Goal: Find specific page/section: Find specific page/section

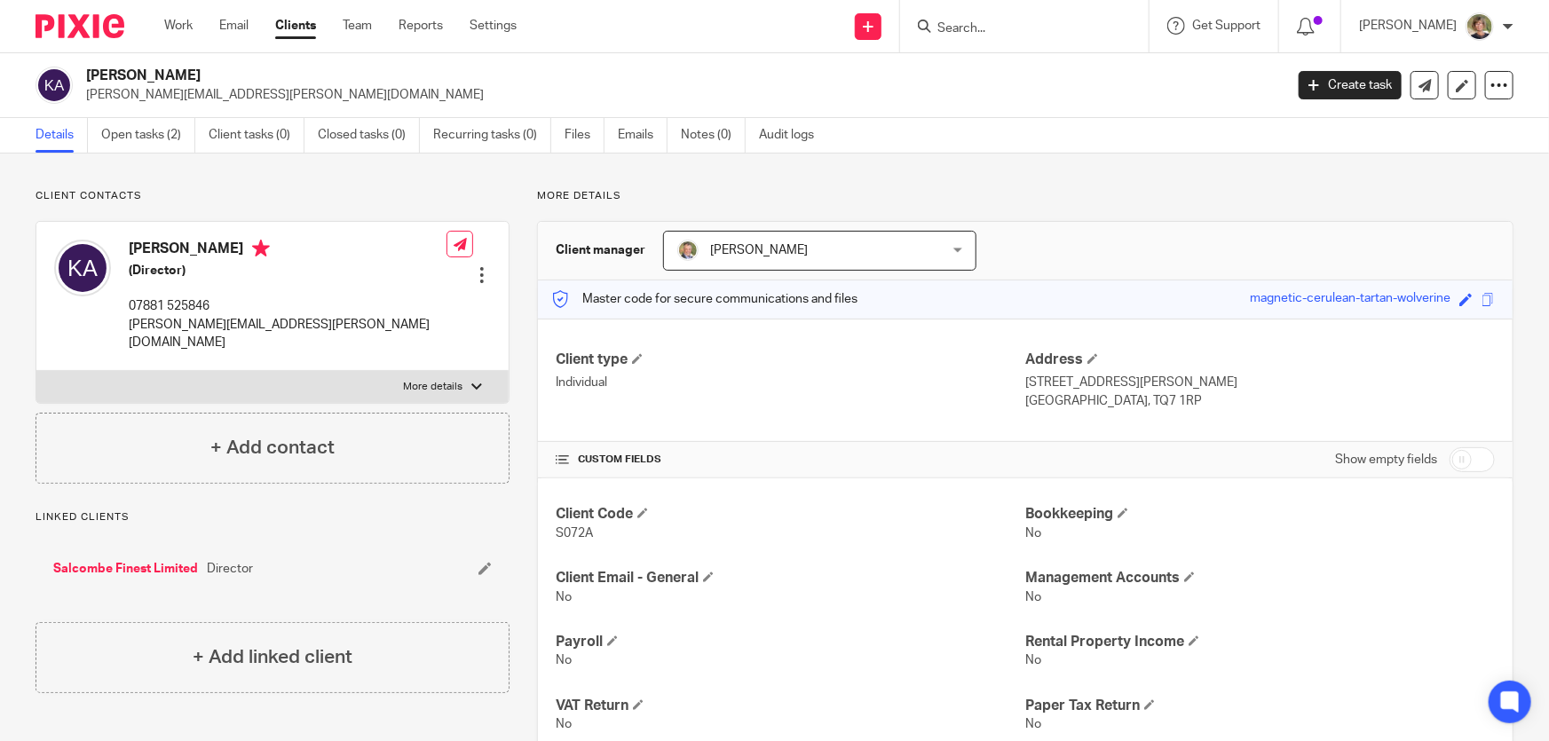
click at [1011, 40] on div at bounding box center [1024, 26] width 249 height 52
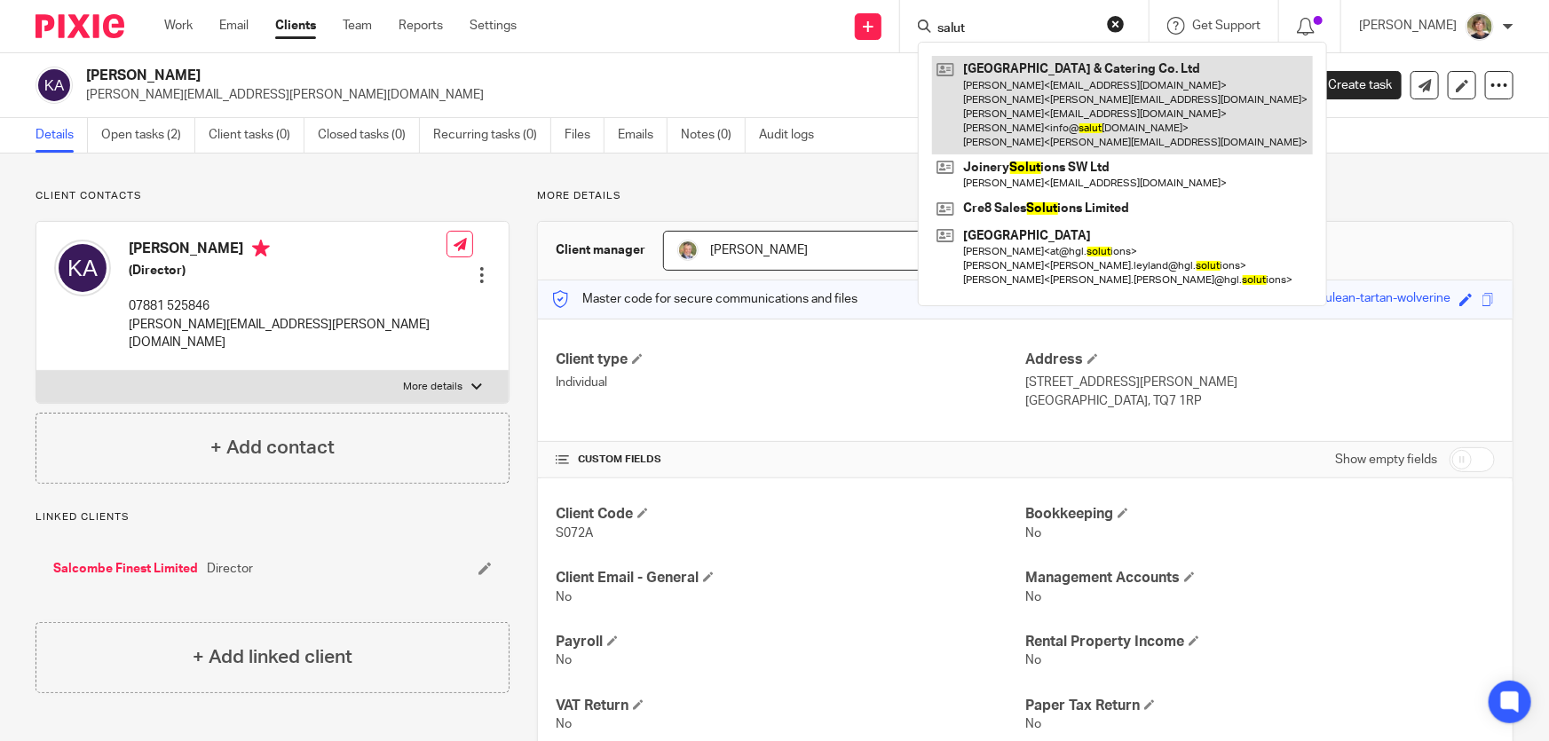
type input "salut"
click at [1091, 77] on link at bounding box center [1122, 105] width 381 height 99
